Goal: Transaction & Acquisition: Purchase product/service

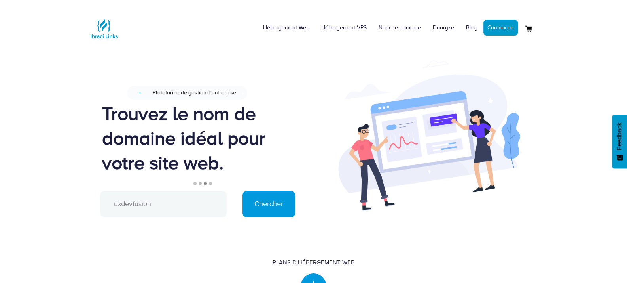
click at [165, 207] on input "uxdevfusion" at bounding box center [163, 204] width 127 height 26
type input "uxdevfusion.com"
click at [254, 212] on input "Chercher" at bounding box center [269, 204] width 53 height 26
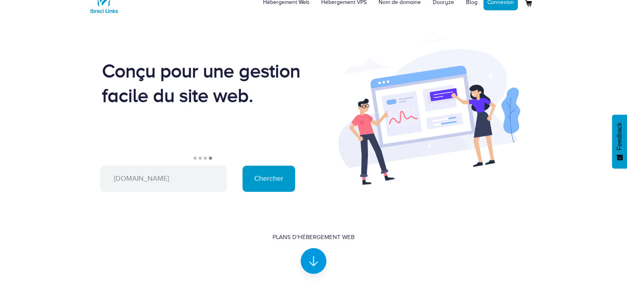
scroll to position [30, 0]
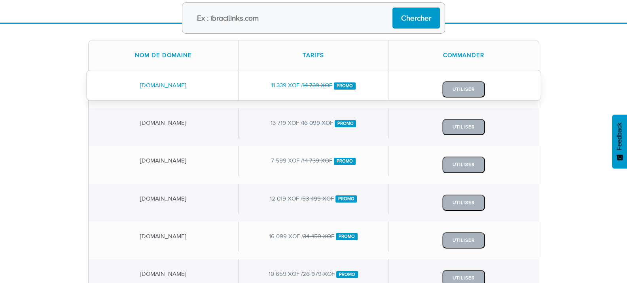
scroll to position [100, 0]
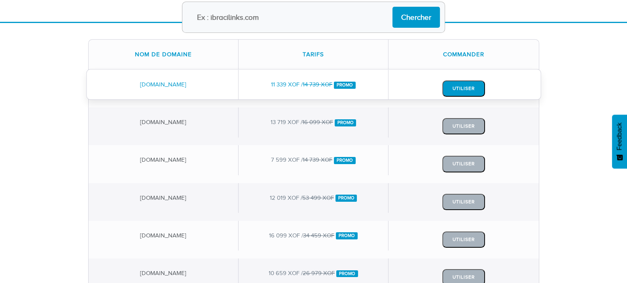
click at [464, 85] on button "Utiliser" at bounding box center [463, 88] width 43 height 16
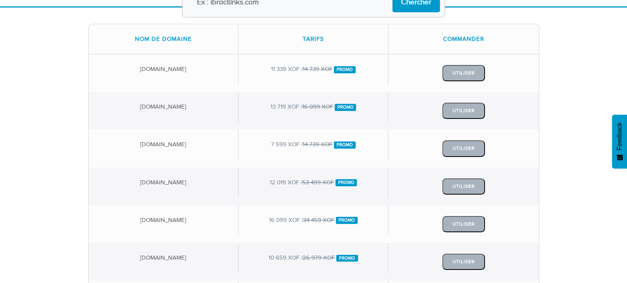
scroll to position [116, 0]
click at [315, 66] on del "14 739 XOF" at bounding box center [318, 68] width 30 height 6
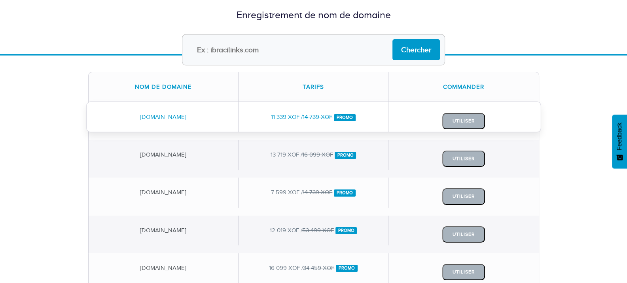
scroll to position [0, 0]
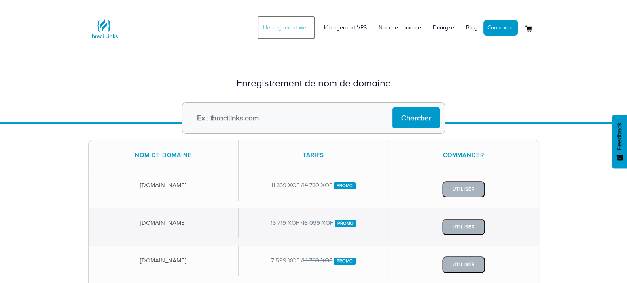
click at [266, 32] on link "Hébergement Web" at bounding box center [286, 28] width 58 height 24
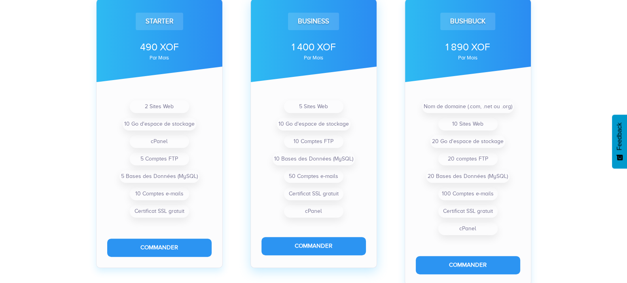
scroll to position [286, 0]
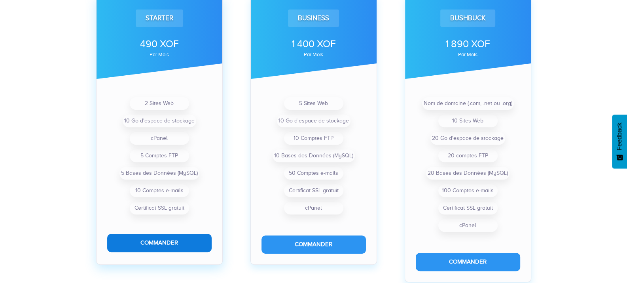
click at [147, 241] on button "Commander" at bounding box center [159, 242] width 104 height 18
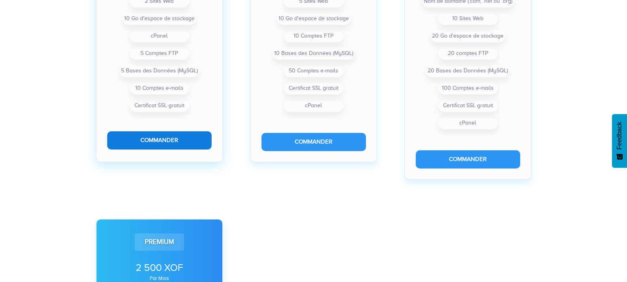
click at [155, 139] on button "Commander" at bounding box center [159, 140] width 104 height 18
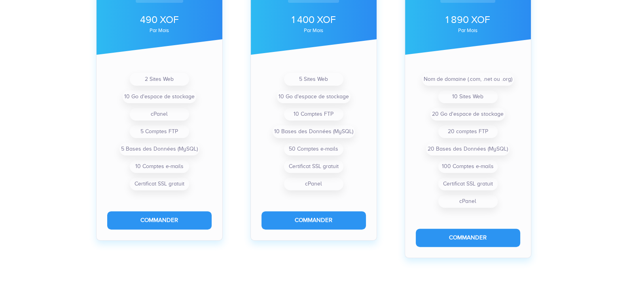
scroll to position [311, 0]
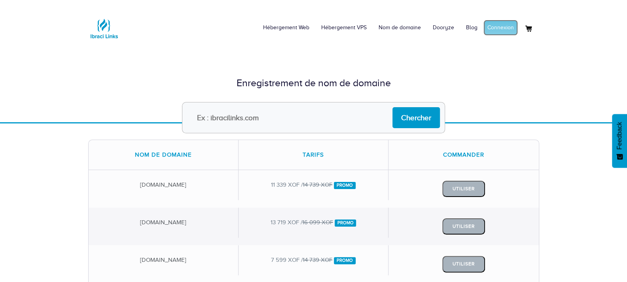
click at [506, 27] on link "Connexion" at bounding box center [501, 28] width 34 height 16
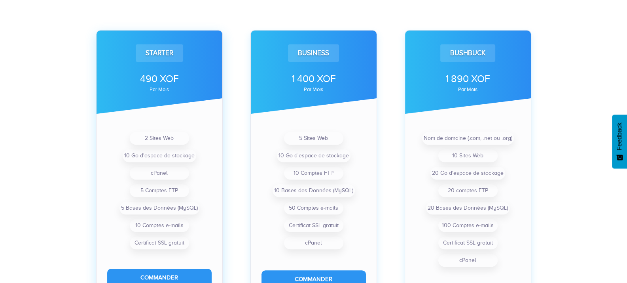
scroll to position [263, 0]
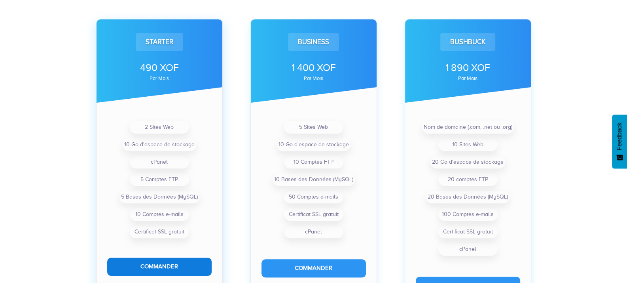
click at [163, 265] on button "Commander" at bounding box center [159, 266] width 104 height 18
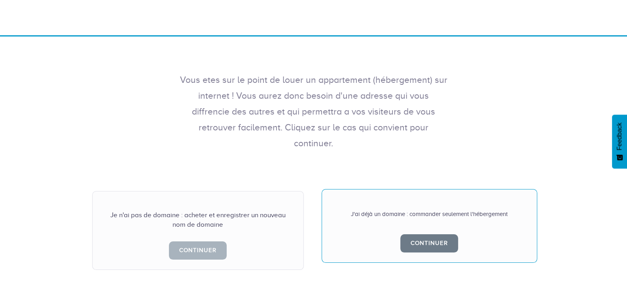
scroll to position [86, 0]
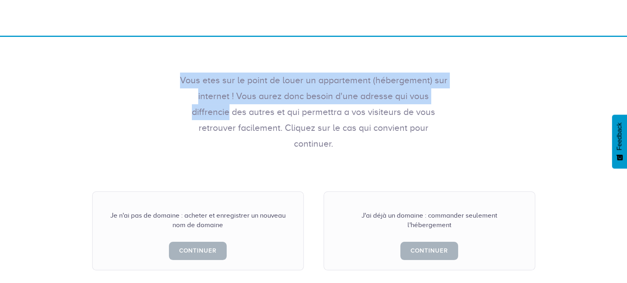
drag, startPoint x: 331, startPoint y: 89, endPoint x: 352, endPoint y: 25, distance: 68.1
click at [352, 25] on div "Hébergement Web Hébergement VPS Nom de domaine Dooryze Blog Mon compte" at bounding box center [313, 108] width 627 height 388
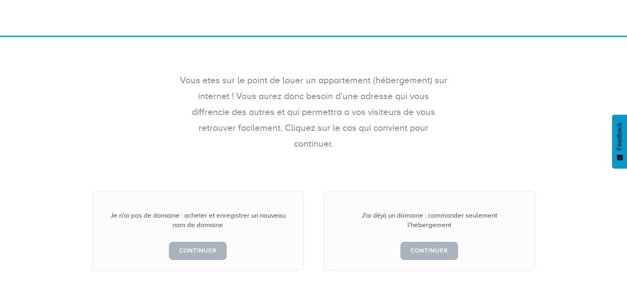
click at [433, 146] on div "Vous etes sur le point de louer un appartement (hébergement) sur internet ! Vou…" at bounding box center [313, 102] width 627 height 131
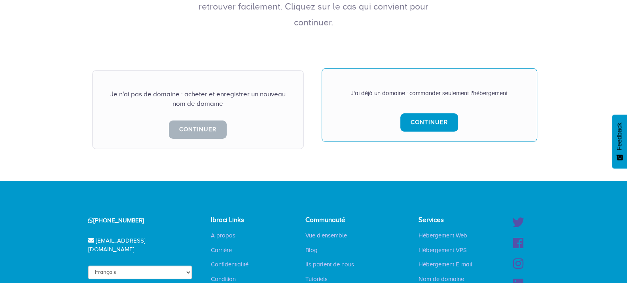
scroll to position [209, 0]
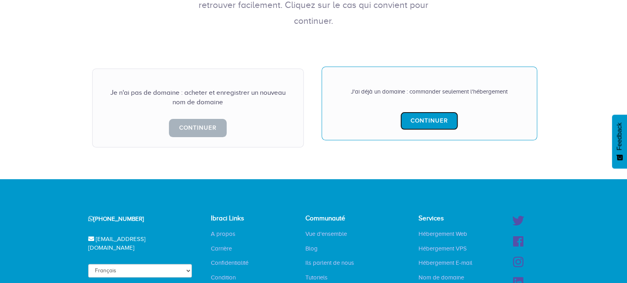
click at [432, 112] on link "Continuer" at bounding box center [429, 121] width 58 height 18
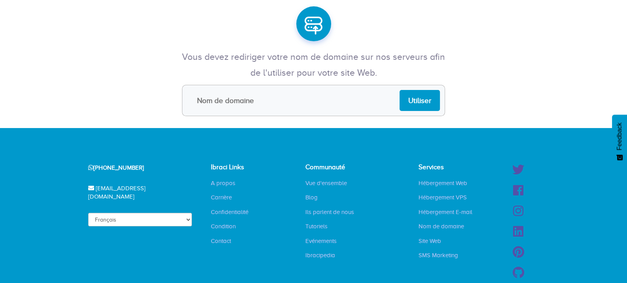
scroll to position [91, 0]
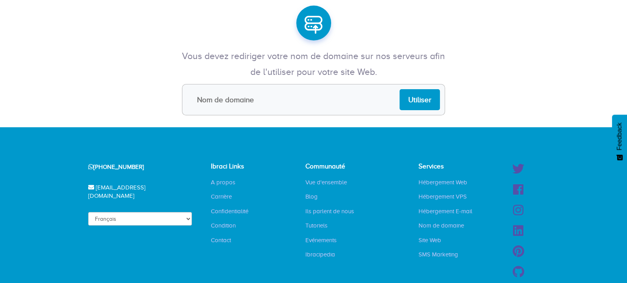
click at [252, 104] on input "text" at bounding box center [313, 99] width 263 height 31
click at [289, 82] on div "Vous devez rediriger votre nom de domaine sur nos serveurs afin de l'utiliser p…" at bounding box center [313, 66] width 269 height 36
click at [277, 102] on input "text" at bounding box center [313, 99] width 263 height 31
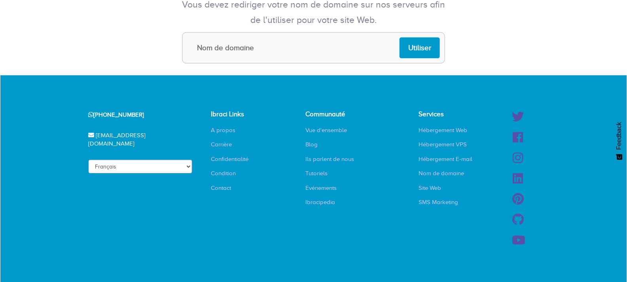
scroll to position [143, 0]
